Goal: Information Seeking & Learning: Understand process/instructions

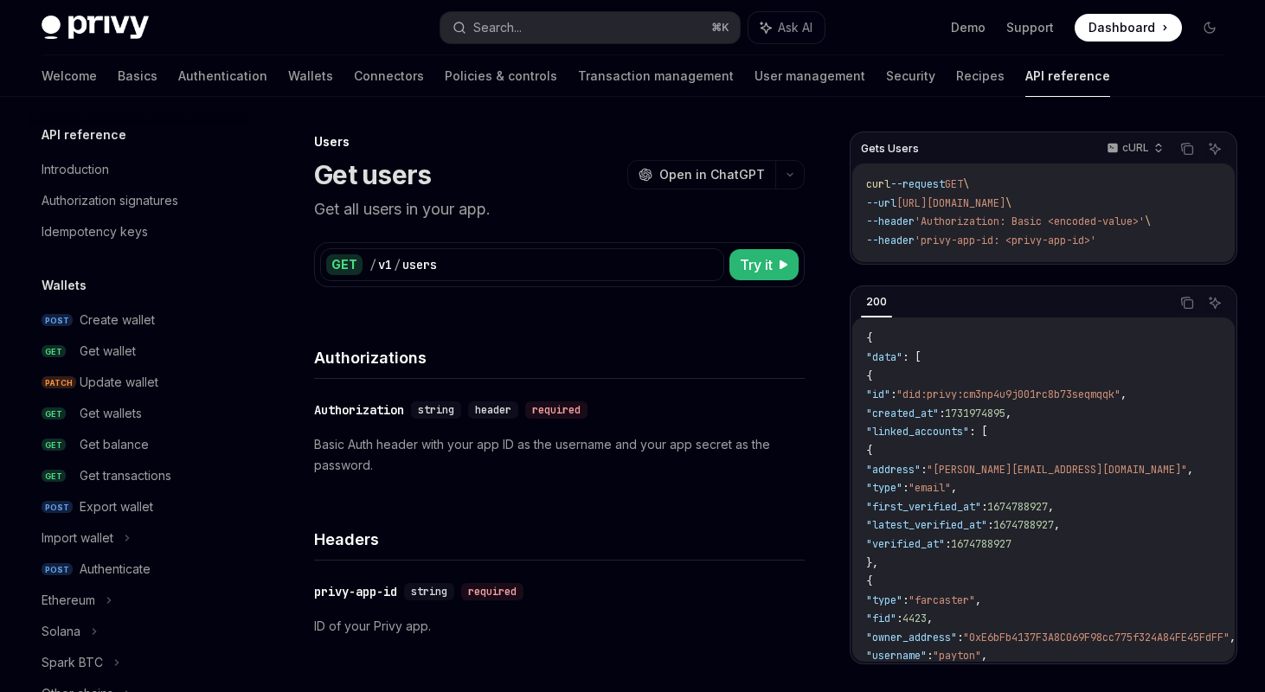
scroll to position [1127, 0]
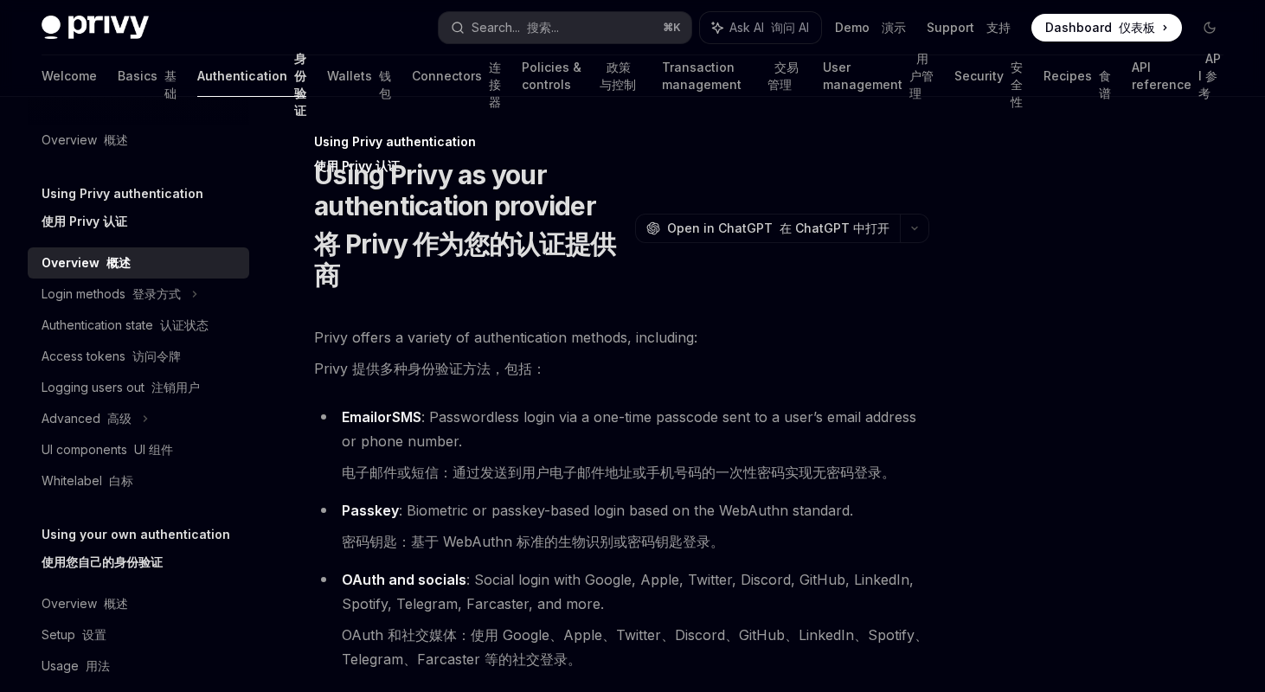
scroll to position [432, 0]
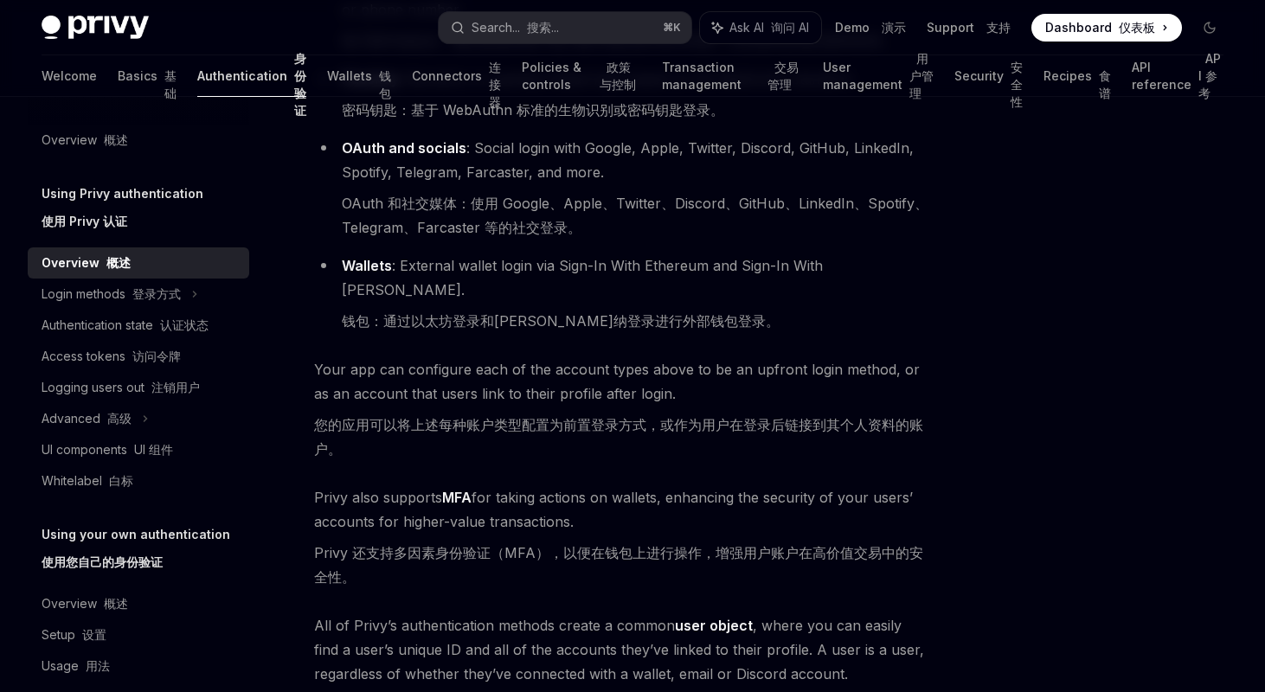
click at [197, 81] on link "Authentication 身份验证" at bounding box center [251, 76] width 109 height 42
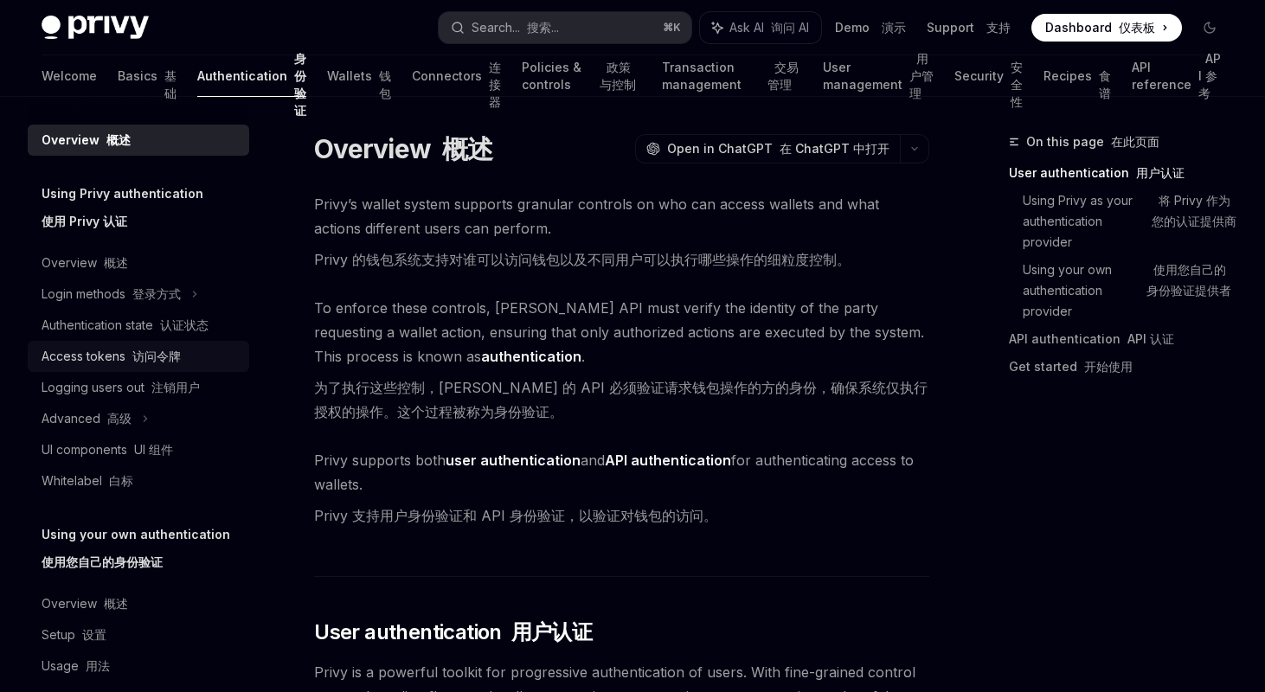
click at [144, 351] on font "访问令牌" at bounding box center [156, 356] width 48 height 15
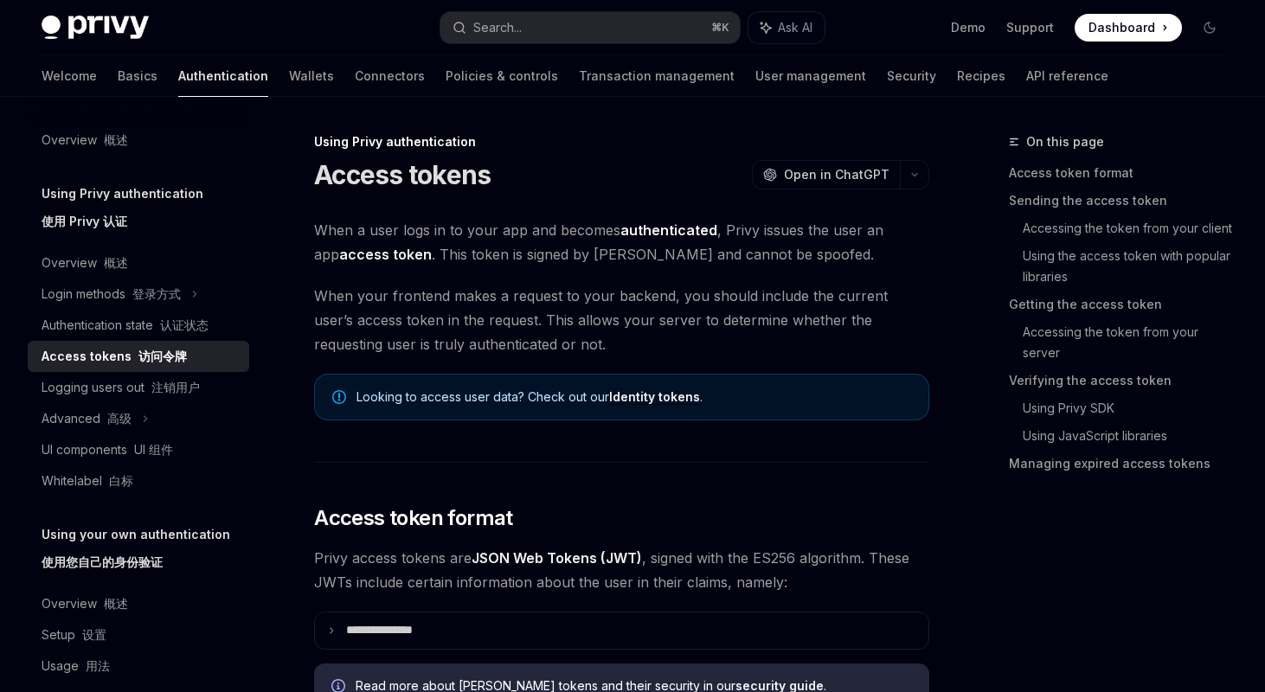
type textarea "*"
